Goal: Task Accomplishment & Management: Complete application form

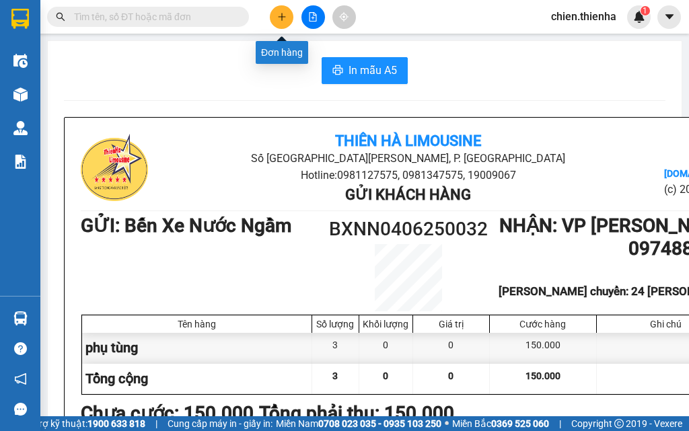
click at [281, 17] on icon "plus" at bounding box center [281, 16] width 7 height 1
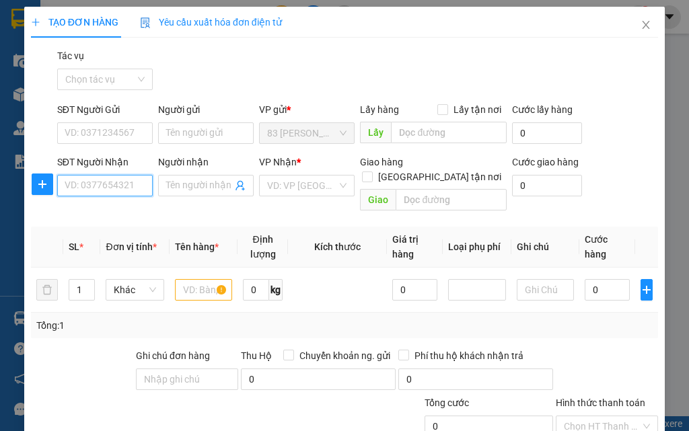
click at [100, 190] on input "SĐT Người Nhận" at bounding box center [104, 186] width 95 height 22
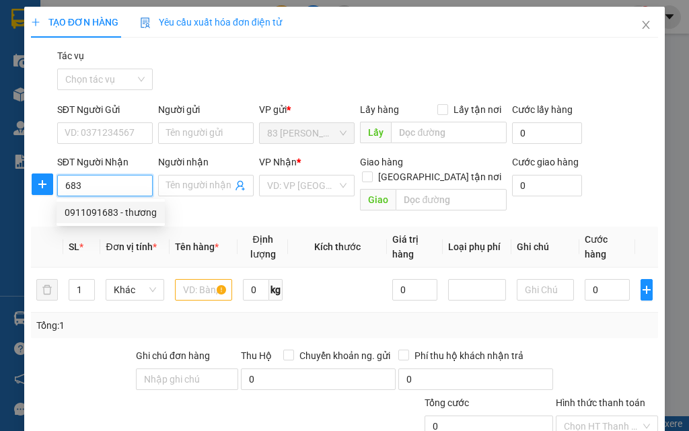
click at [100, 217] on div "0911091683 - thương" at bounding box center [111, 212] width 92 height 15
type input "0911091683"
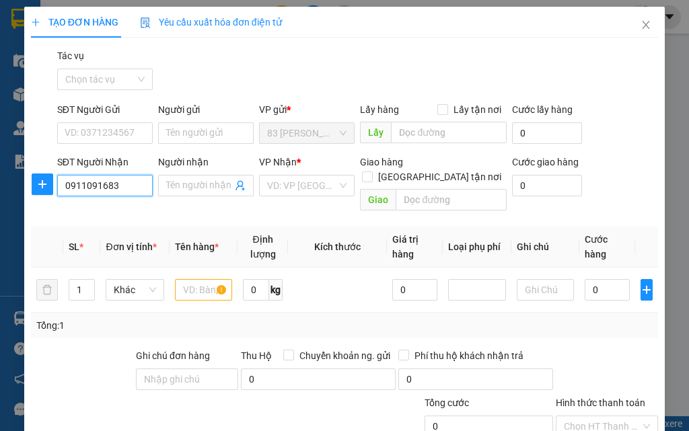
type input "thương"
checkbox input "true"
type input "lấy tại vp"
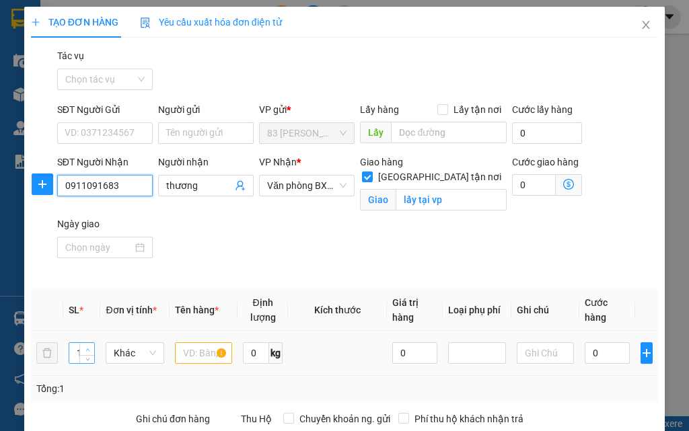
type input "0911091683"
type input "2"
click at [87, 348] on icon "up" at bounding box center [87, 350] width 5 height 5
click at [191, 342] on input "text" at bounding box center [204, 353] width 58 height 22
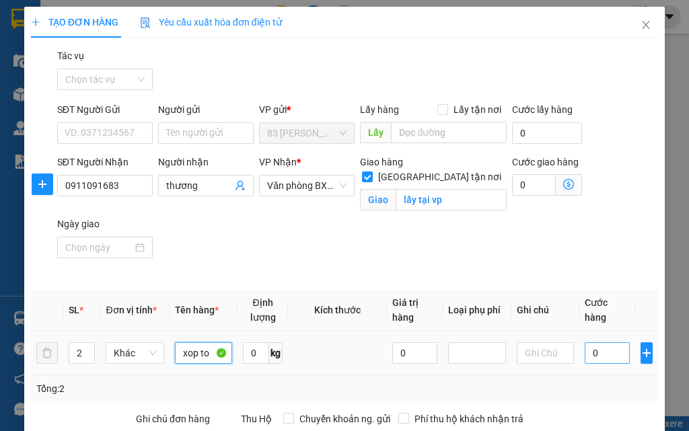
type input "xop to"
click at [584, 342] on input "0" at bounding box center [606, 353] width 45 height 22
type input "2"
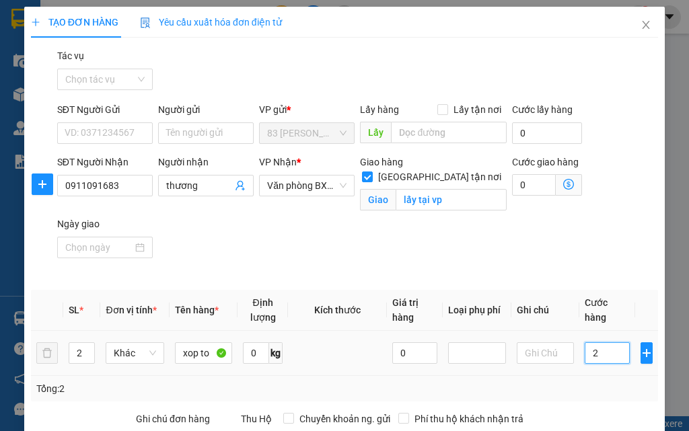
type input "20"
type input "200"
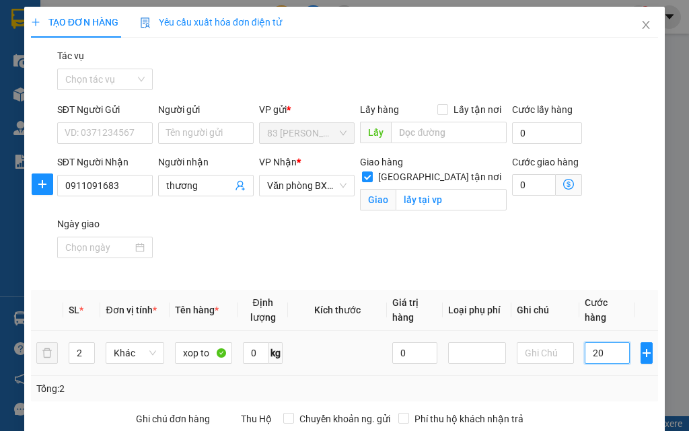
type input "200"
type input "2.000"
type input "20.000"
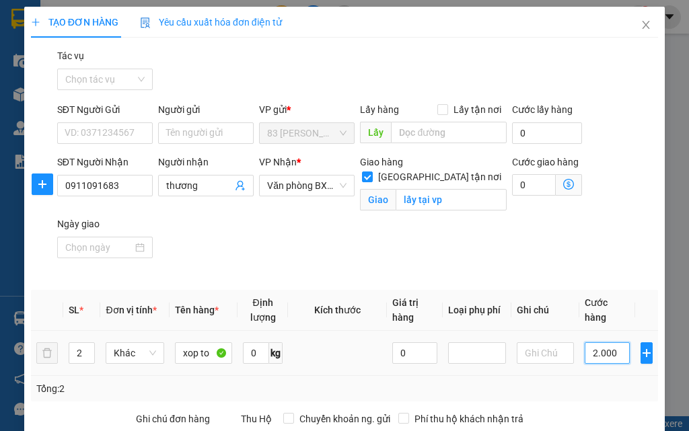
type input "20.000"
type input "200.000"
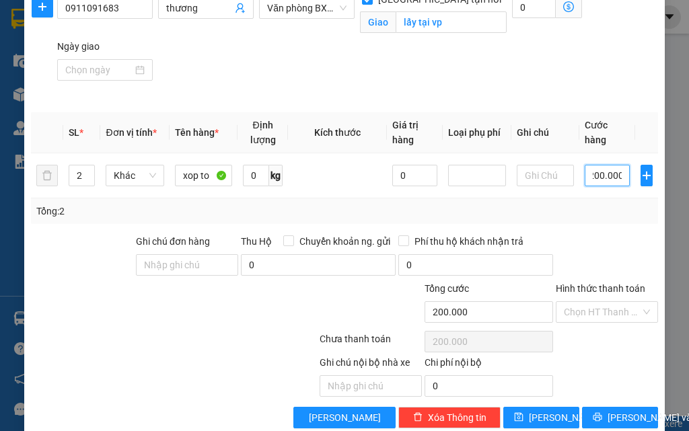
scroll to position [186, 0]
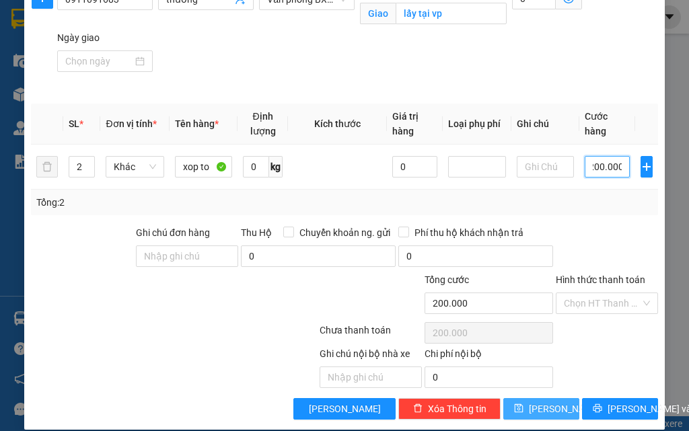
type input "200.000"
click at [523, 404] on icon "save" at bounding box center [518, 408] width 9 height 9
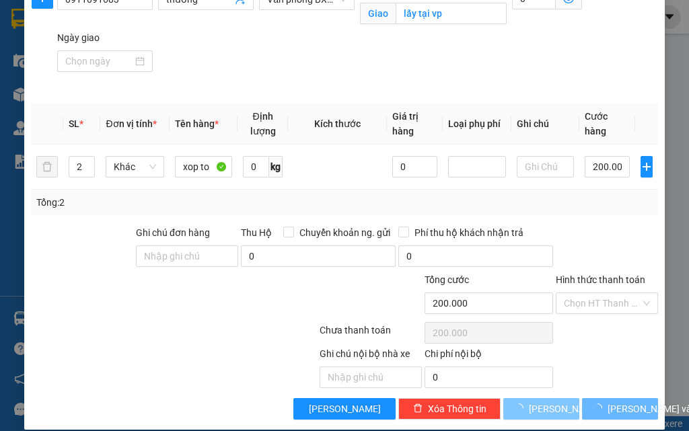
checkbox input "false"
type input "1"
type input "0"
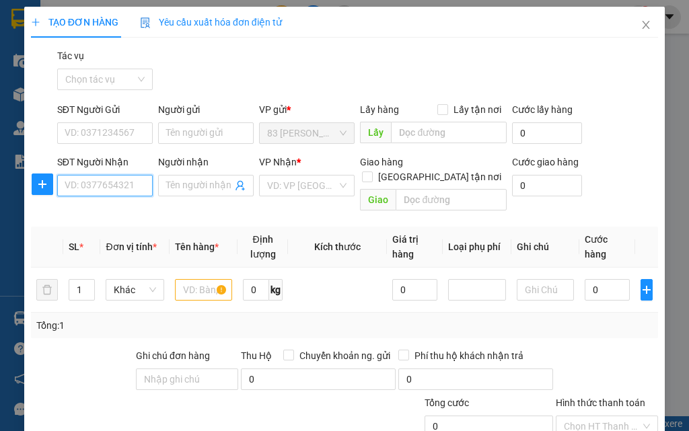
click at [98, 187] on input "SĐT Người Nhận" at bounding box center [104, 186] width 95 height 22
click at [103, 216] on div "0983077389 - cô lien" at bounding box center [108, 212] width 87 height 15
type input "0983077389"
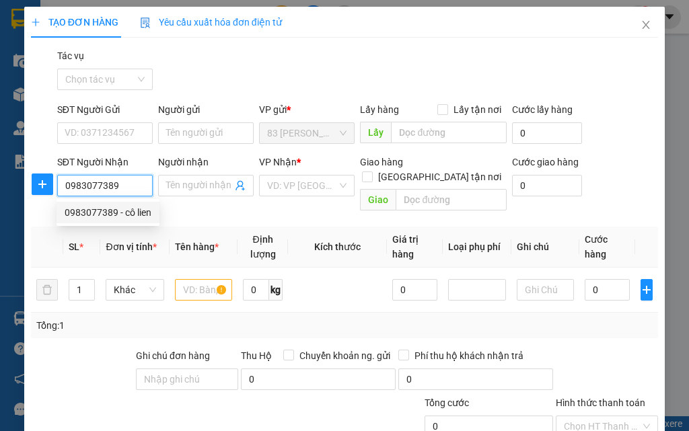
type input "cô lien"
checkbox input "true"
type input "141 [PERSON_NAME]"
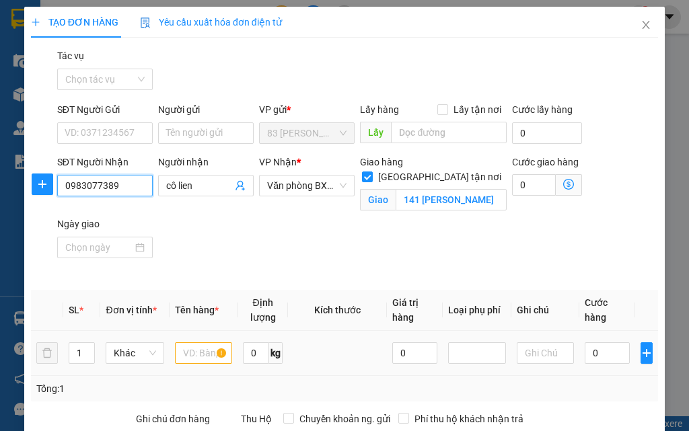
type input "0983077389"
click at [193, 342] on input "text" at bounding box center [204, 353] width 58 height 22
type input "hg"
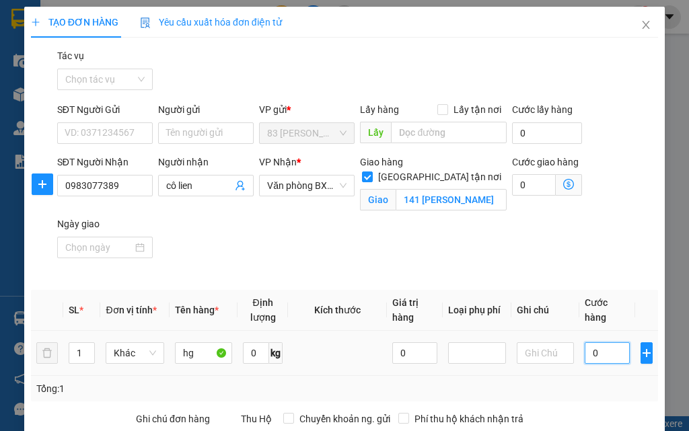
click at [584, 342] on input "0" at bounding box center [606, 353] width 45 height 22
type input "7"
type input "70"
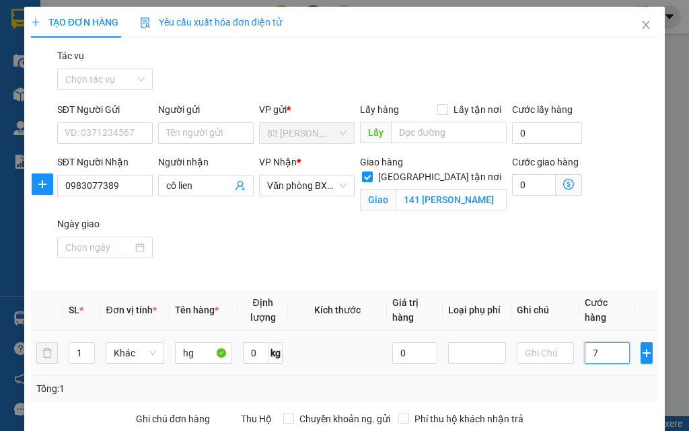
type input "70"
type input "700"
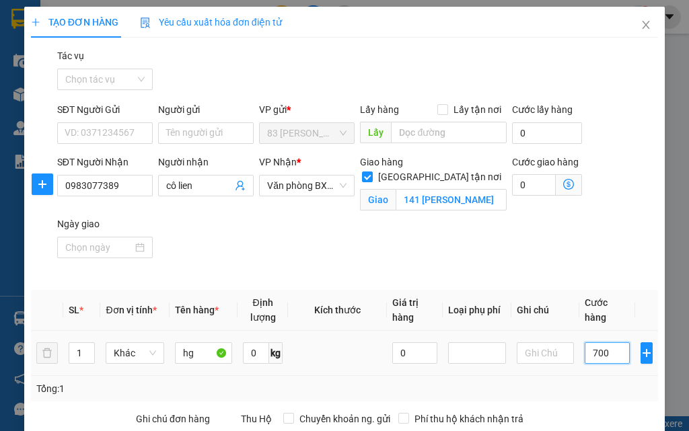
type input "7.000"
type input "70.000"
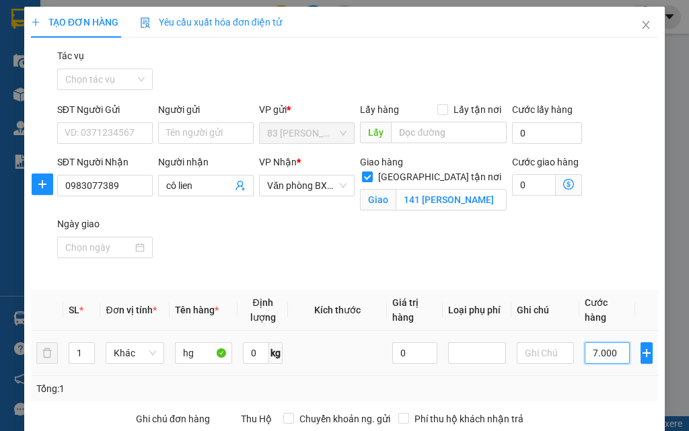
type input "70.000"
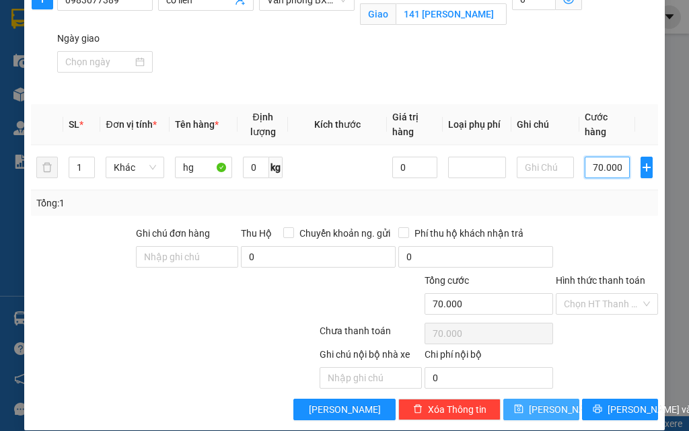
scroll to position [186, 0]
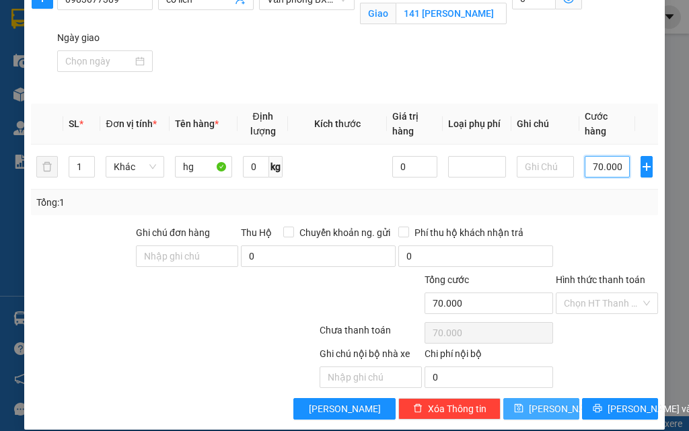
type input "70.000"
click at [514, 398] on button "[PERSON_NAME]" at bounding box center [541, 409] width 76 height 22
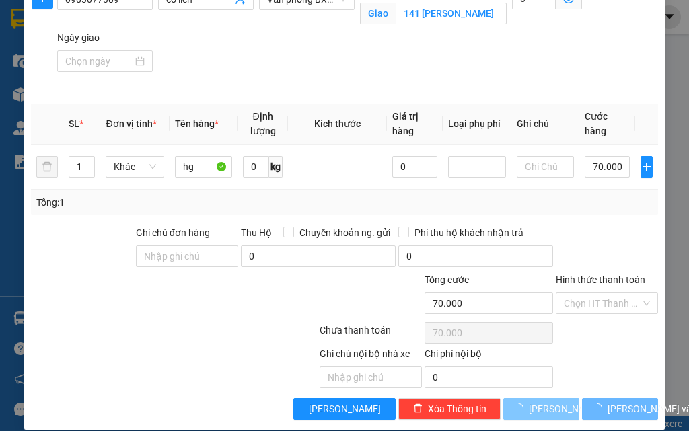
checkbox input "false"
type input "0"
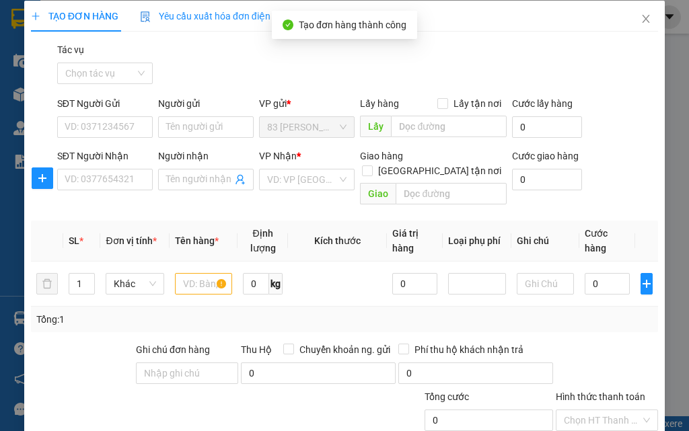
scroll to position [0, 0]
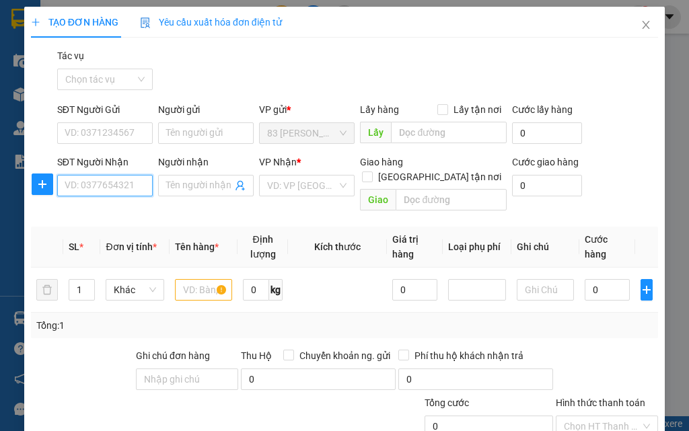
click at [95, 189] on input "SĐT Người Nhận" at bounding box center [104, 186] width 95 height 22
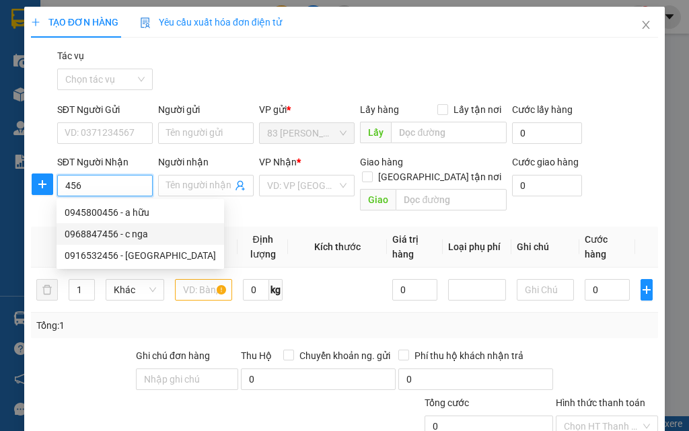
click at [114, 233] on div "0968847456 - c nga" at bounding box center [140, 234] width 151 height 15
type input "0968847456"
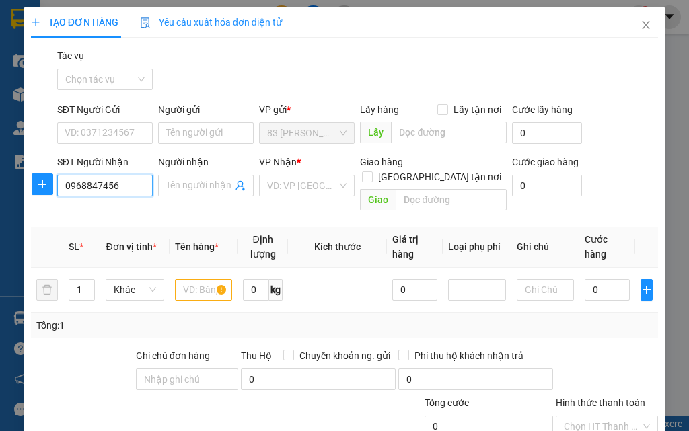
type input "c nga"
checkbox input "true"
type input "nhà ở xã hội"
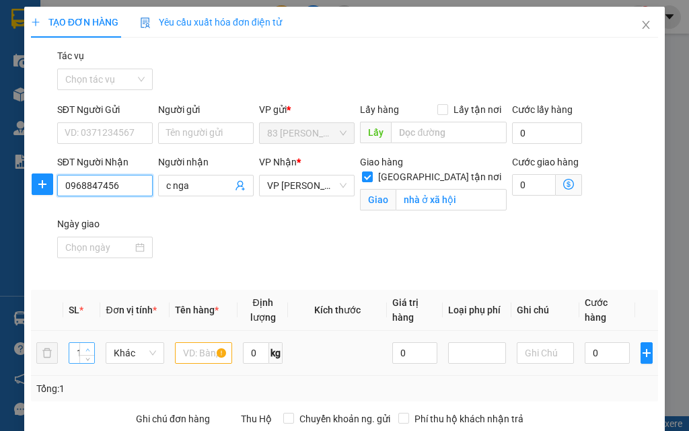
type input "0968847456"
type input "2"
click at [85, 348] on icon "up" at bounding box center [87, 350] width 5 height 5
click at [180, 342] on input "text" at bounding box center [204, 353] width 58 height 22
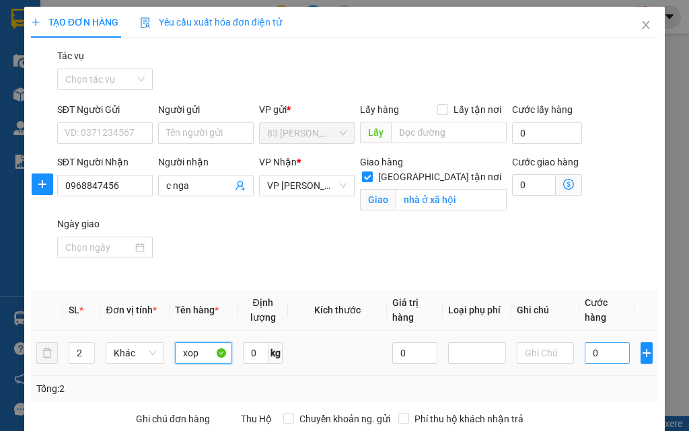
type input "xop"
click at [584, 342] on input "0" at bounding box center [606, 353] width 45 height 22
type input "1"
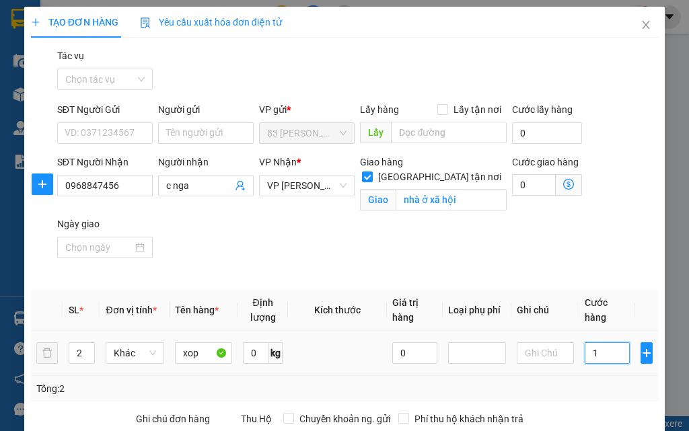
type input "10"
type input "100"
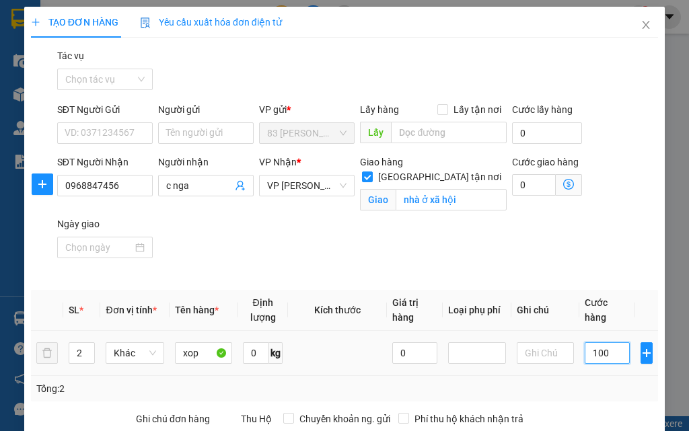
type input "100"
type input "1.000"
type input "10.000"
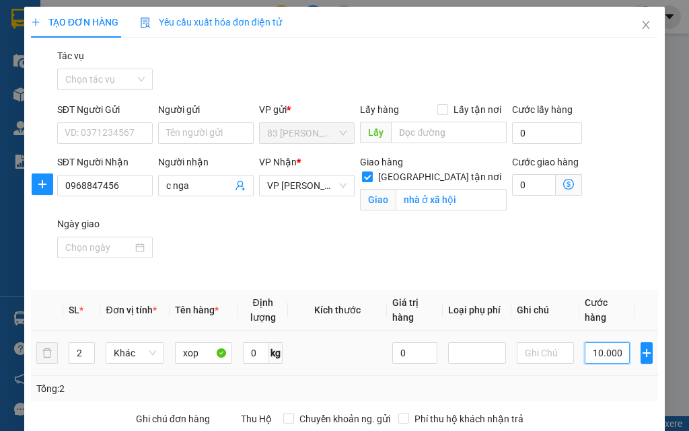
type input "10.000"
type input "100.000"
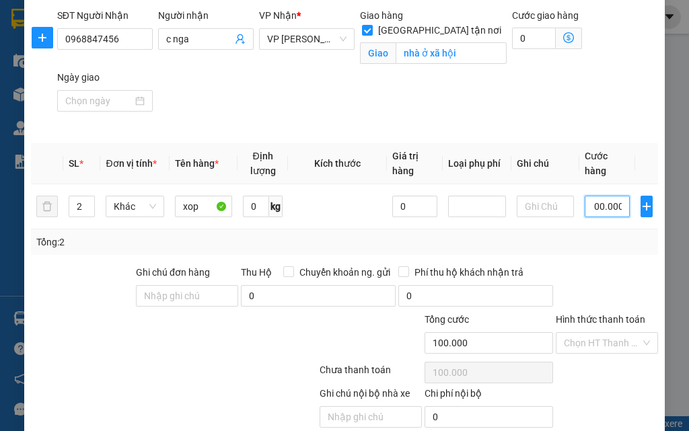
scroll to position [186, 0]
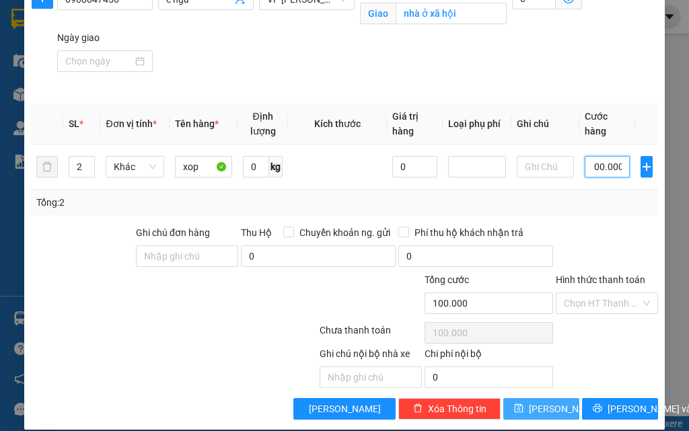
type input "100.000"
click at [530, 398] on button "[PERSON_NAME]" at bounding box center [541, 409] width 76 height 22
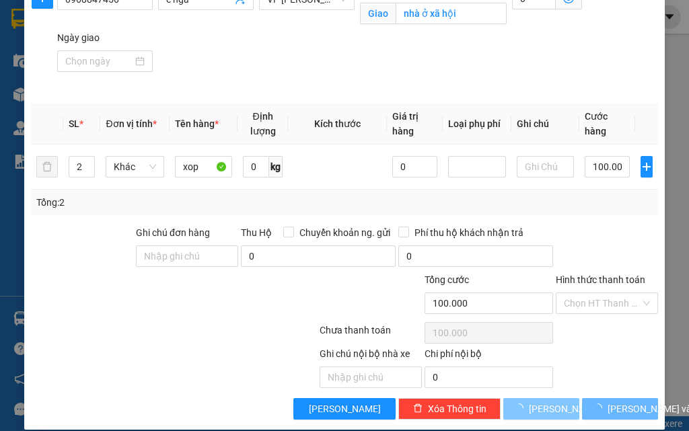
checkbox input "false"
type input "1"
type input "0"
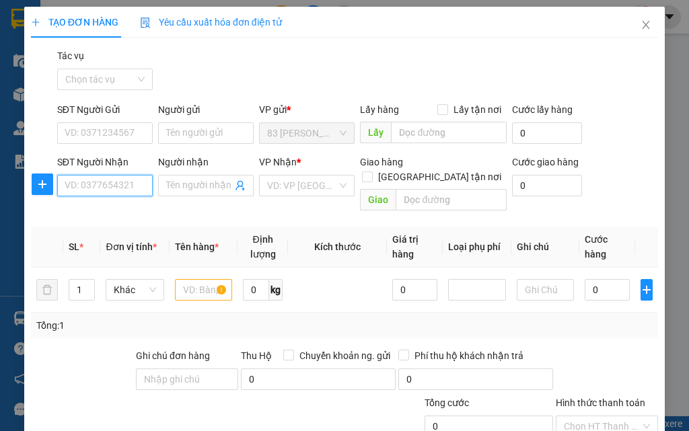
click at [89, 190] on input "SĐT Người Nhận" at bounding box center [104, 186] width 95 height 22
type input "308"
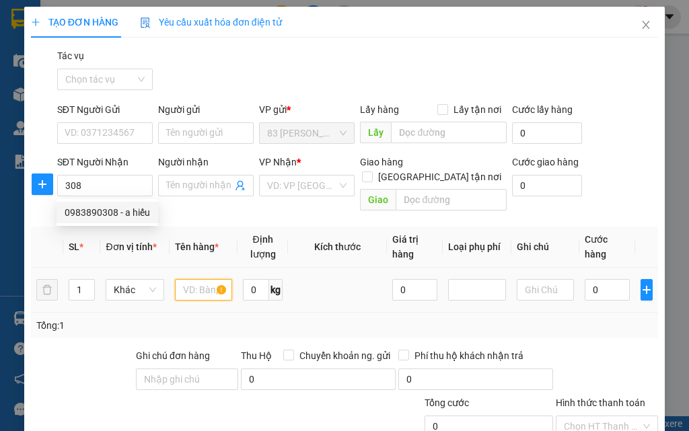
click at [188, 279] on input "text" at bounding box center [204, 290] width 58 height 22
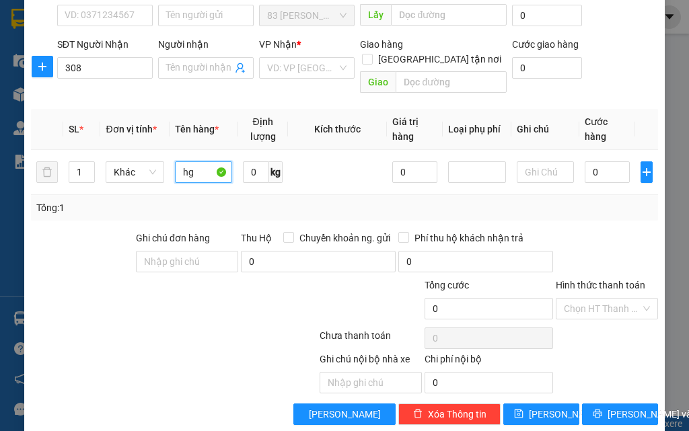
scroll to position [123, 0]
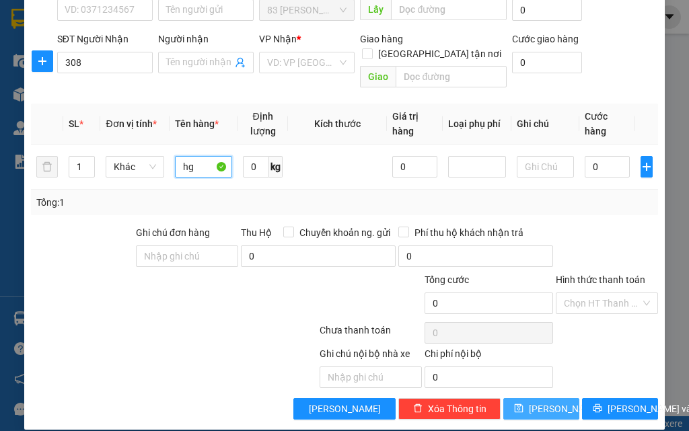
type input "hg"
click at [534, 401] on span "[PERSON_NAME]" at bounding box center [565, 408] width 72 height 15
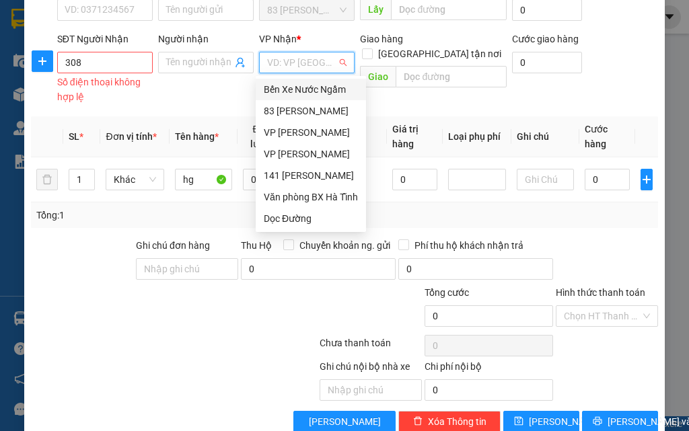
click at [295, 66] on input "search" at bounding box center [302, 62] width 70 height 20
click at [114, 66] on input "308" at bounding box center [104, 63] width 95 height 22
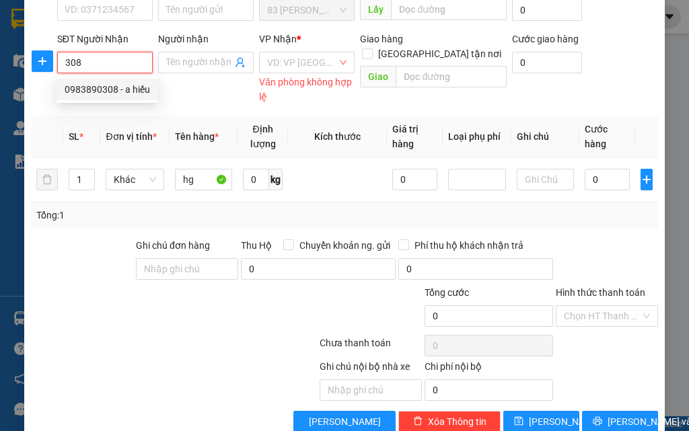
click at [116, 93] on div "0983890308 - a hiếu" at bounding box center [107, 89] width 85 height 15
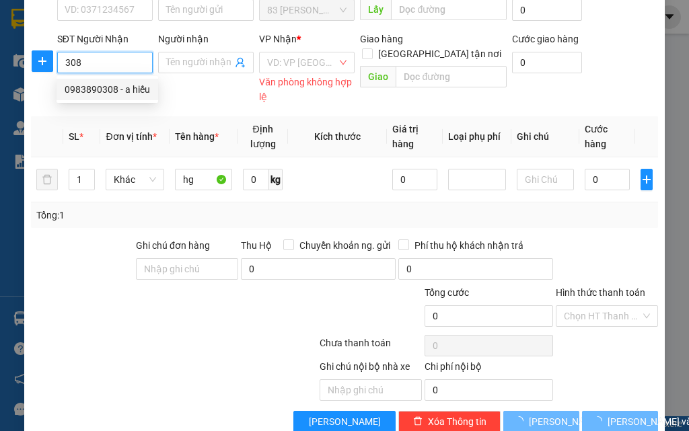
type input "0983890308"
type input "a hiếu"
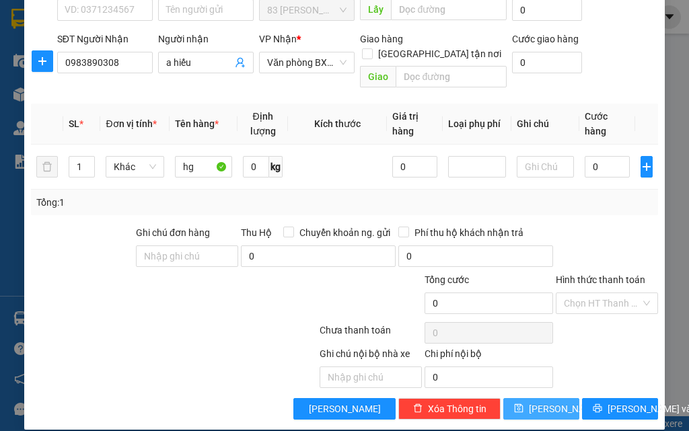
click at [528, 398] on button "[PERSON_NAME]" at bounding box center [541, 409] width 76 height 22
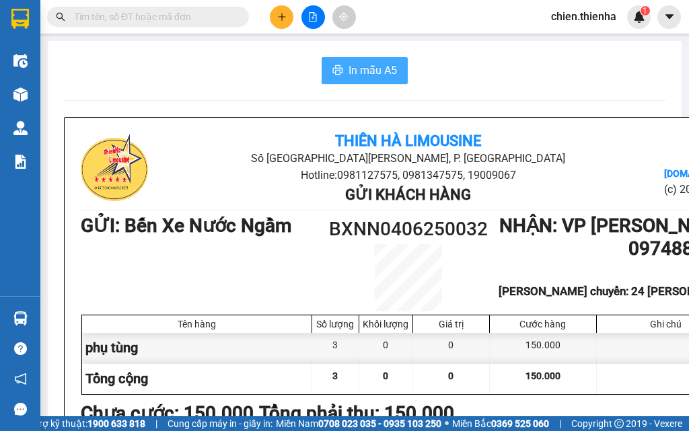
click at [348, 70] on span "In mẫu A5" at bounding box center [372, 70] width 48 height 17
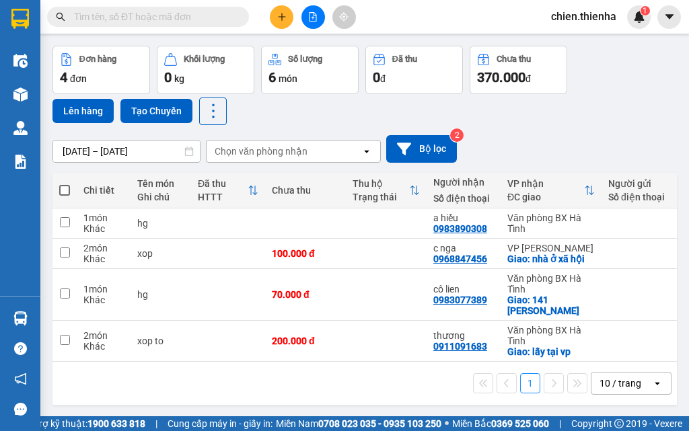
scroll to position [62, 0]
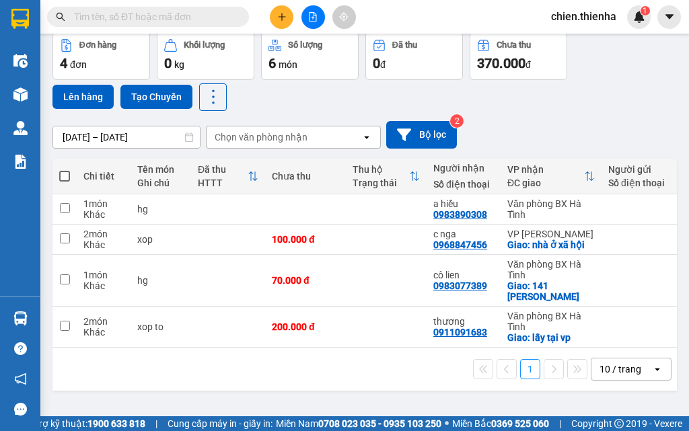
click at [63, 180] on span at bounding box center [64, 176] width 11 height 11
click at [65, 169] on input "checkbox" at bounding box center [65, 169] width 0 height 0
checkbox input "true"
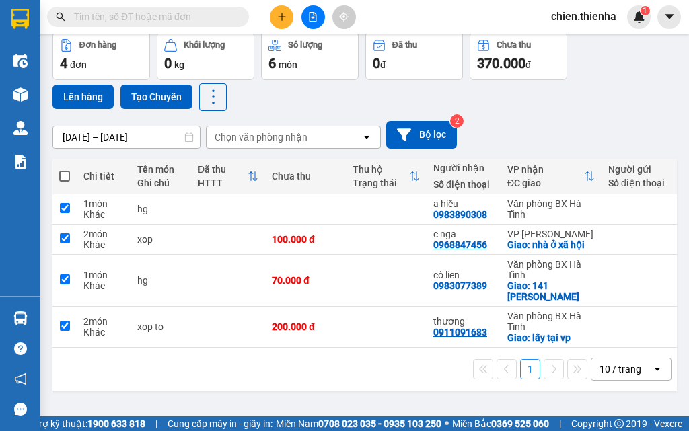
checkbox input "true"
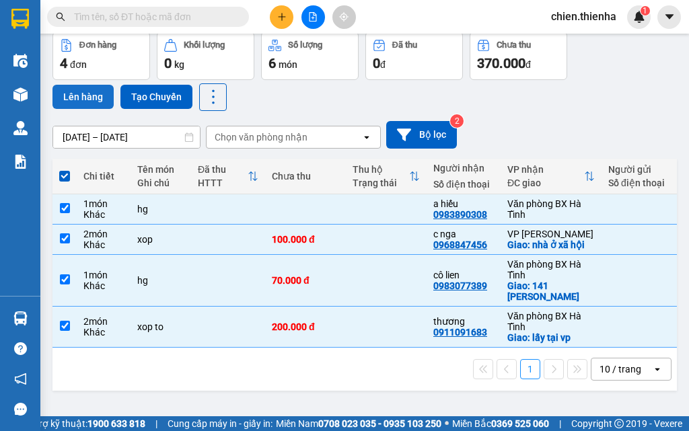
click at [79, 91] on button "Lên hàng" at bounding box center [82, 97] width 61 height 24
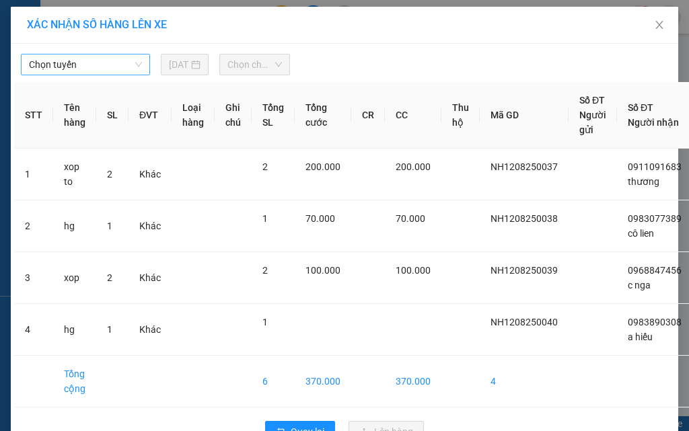
click at [93, 61] on span "Chọn tuyến" at bounding box center [85, 64] width 113 height 20
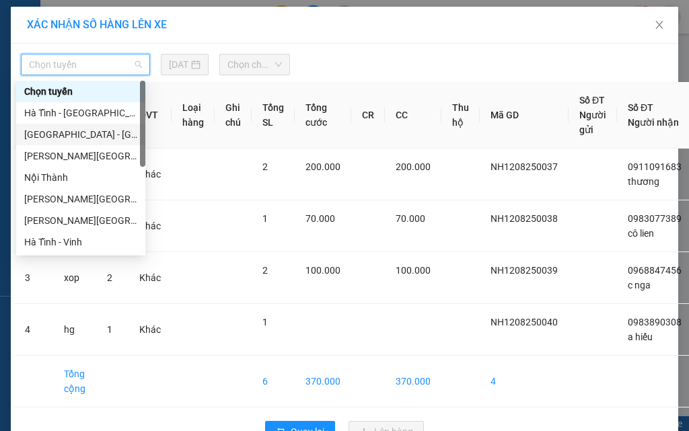
click at [79, 134] on div "Hà Nội - Hà Tĩnh" at bounding box center [80, 134] width 113 height 15
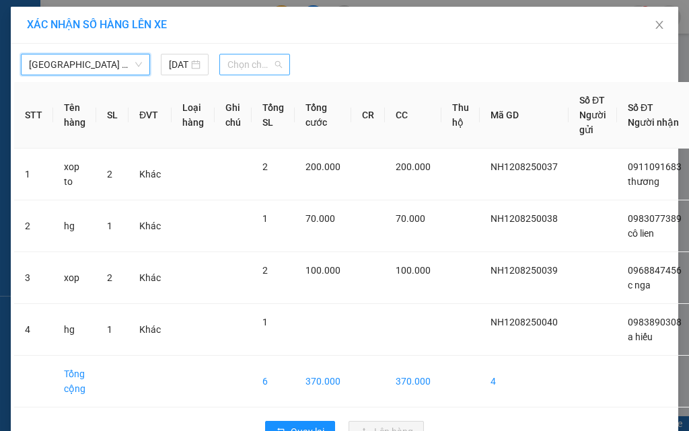
click at [270, 65] on span "Chọn chuyến" at bounding box center [254, 64] width 54 height 20
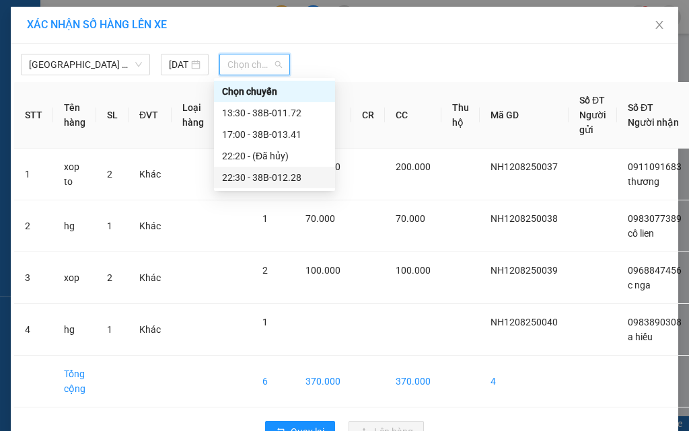
click at [276, 182] on div "22:30 - 38B-012.28" at bounding box center [274, 177] width 105 height 15
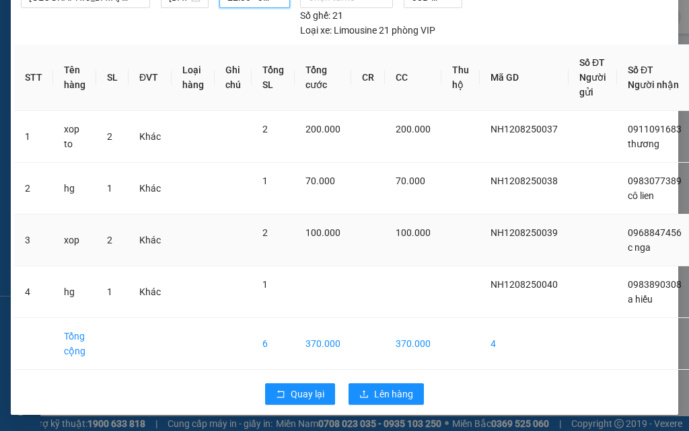
scroll to position [77, 0]
click at [397, 387] on span "Lên hàng" at bounding box center [393, 394] width 39 height 15
